Goal: Transaction & Acquisition: Purchase product/service

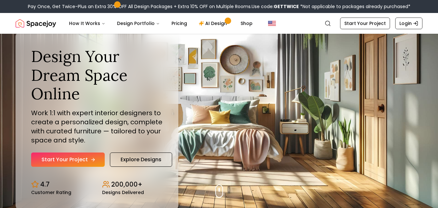
click at [90, 162] on icon "Hero section" at bounding box center [92, 159] width 5 height 5
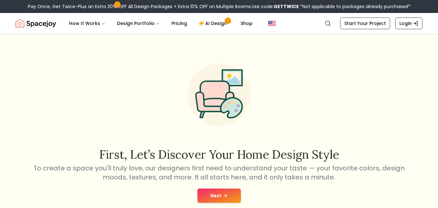
click at [228, 196] on button "Next" at bounding box center [219, 195] width 43 height 14
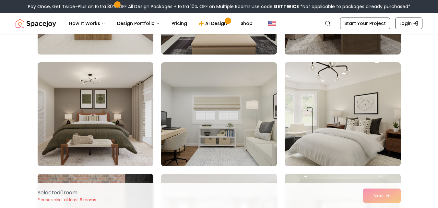
scroll to position [139, 0]
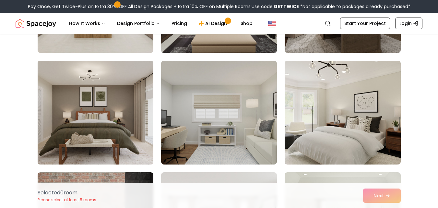
click at [99, 130] on img at bounding box center [96, 112] width 122 height 109
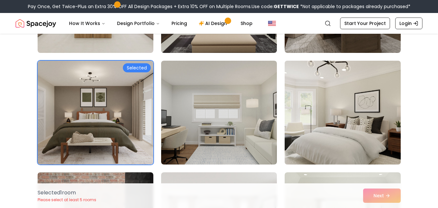
click at [349, 120] on img at bounding box center [343, 112] width 122 height 109
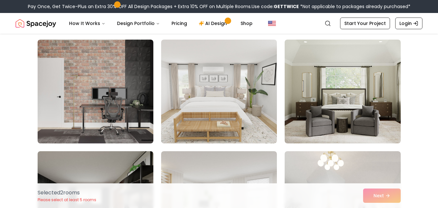
scroll to position [261, 0]
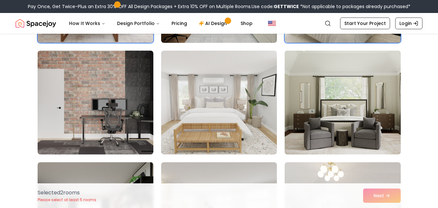
click at [368, 125] on img at bounding box center [343, 102] width 122 height 109
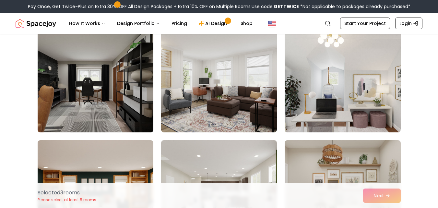
scroll to position [408, 0]
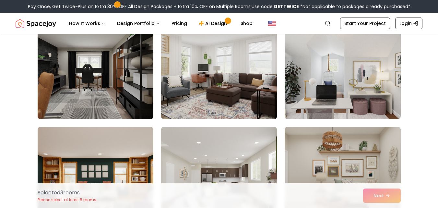
click at [234, 102] on img at bounding box center [219, 67] width 122 height 109
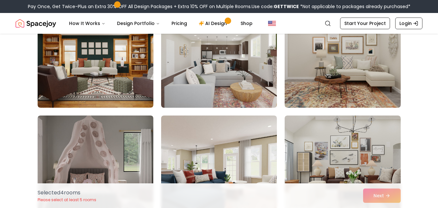
scroll to position [504, 0]
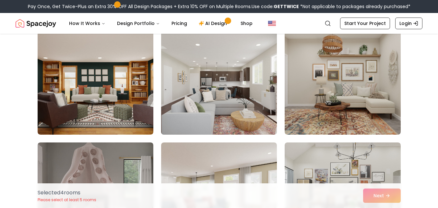
click at [201, 106] on img at bounding box center [219, 82] width 122 height 109
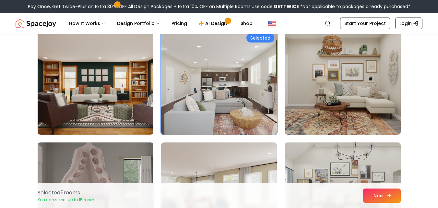
click at [392, 194] on button "Next" at bounding box center [382, 195] width 38 height 14
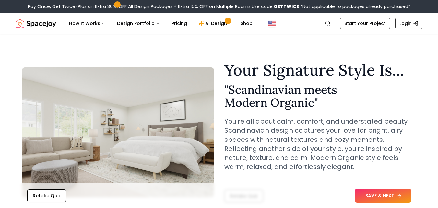
click at [385, 196] on button "SAVE & NEXT" at bounding box center [383, 195] width 56 height 14
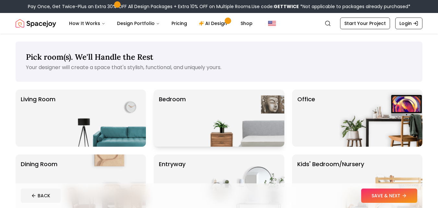
click at [246, 115] on img at bounding box center [242, 118] width 83 height 57
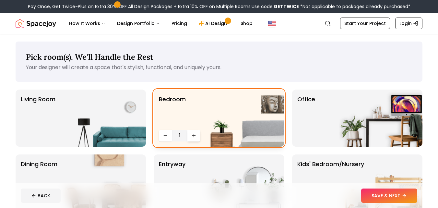
click at [193, 134] on icon "Increase quantity" at bounding box center [193, 135] width 5 height 5
click at [101, 125] on img at bounding box center [104, 118] width 83 height 57
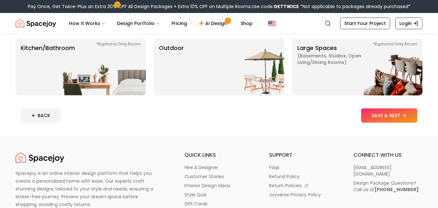
scroll to position [184, 0]
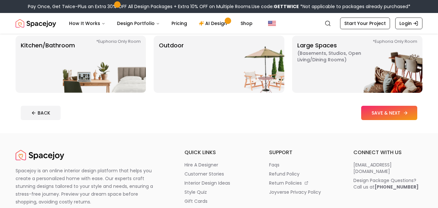
click at [397, 113] on button "SAVE & NEXT" at bounding box center [389, 113] width 56 height 14
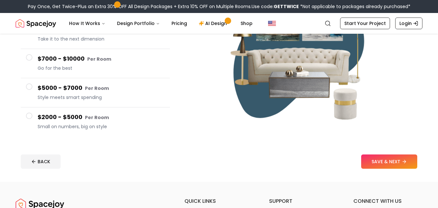
scroll to position [116, 0]
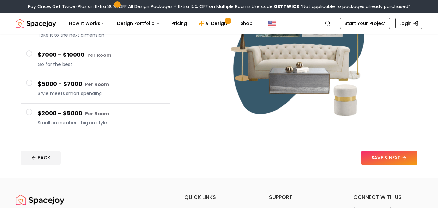
click at [30, 114] on span at bounding box center [29, 112] width 6 height 6
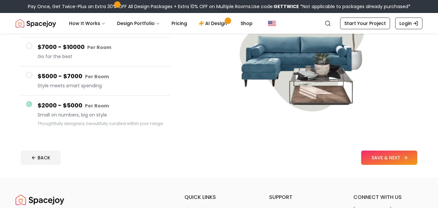
click at [379, 155] on button "SAVE & NEXT" at bounding box center [389, 157] width 56 height 14
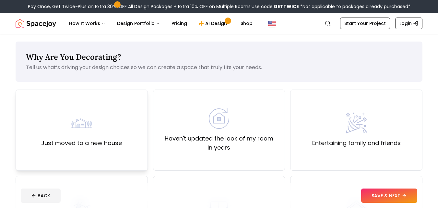
click at [97, 132] on div "Just moved to a new house" at bounding box center [81, 130] width 81 height 35
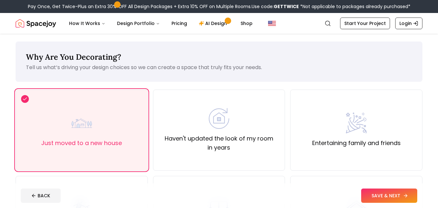
click at [369, 192] on button "SAVE & NEXT" at bounding box center [389, 195] width 56 height 14
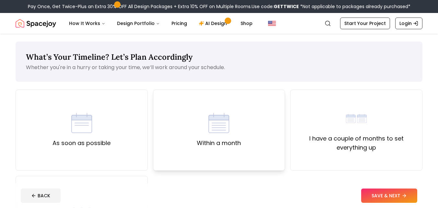
click at [246, 139] on div "Within a month" at bounding box center [219, 130] width 132 height 81
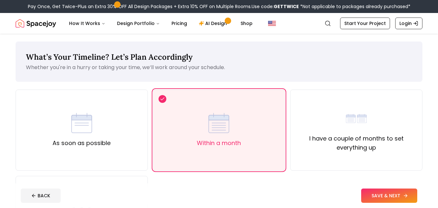
click at [372, 198] on button "SAVE & NEXT" at bounding box center [389, 195] width 56 height 14
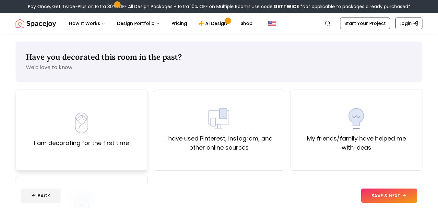
click at [126, 142] on label "I am decorating for the first time" at bounding box center [81, 142] width 95 height 9
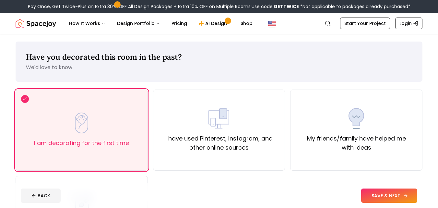
click at [370, 198] on button "SAVE & NEXT" at bounding box center [389, 195] width 56 height 14
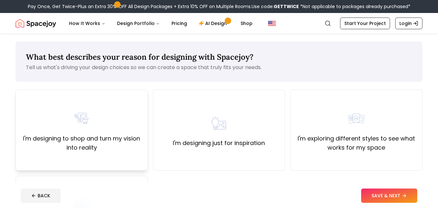
click at [97, 137] on label "I'm designing to shop and turn my vision into reality" at bounding box center [81, 143] width 121 height 18
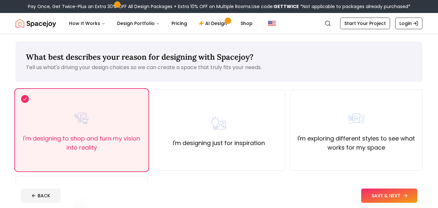
click at [386, 196] on button "SAVE & NEXT" at bounding box center [389, 195] width 56 height 14
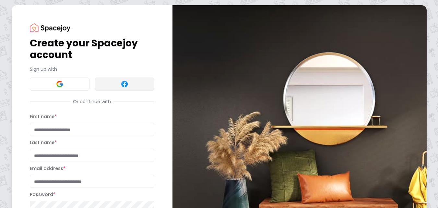
click at [119, 82] on button at bounding box center [125, 84] width 60 height 13
